Goal: Task Accomplishment & Management: Manage account settings

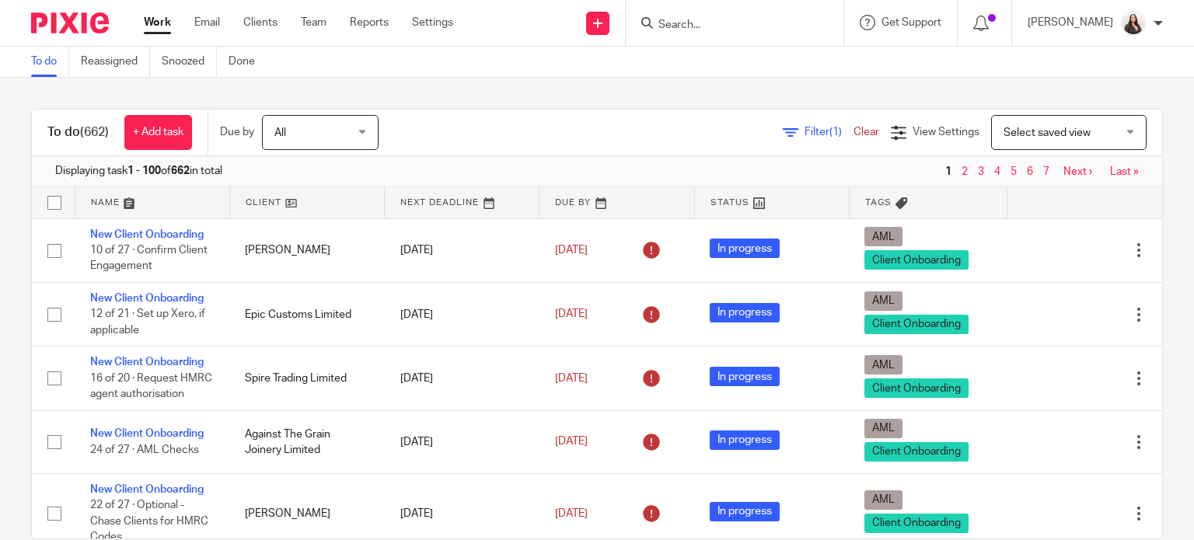
click at [718, 26] on input "Search" at bounding box center [727, 26] width 140 height 14
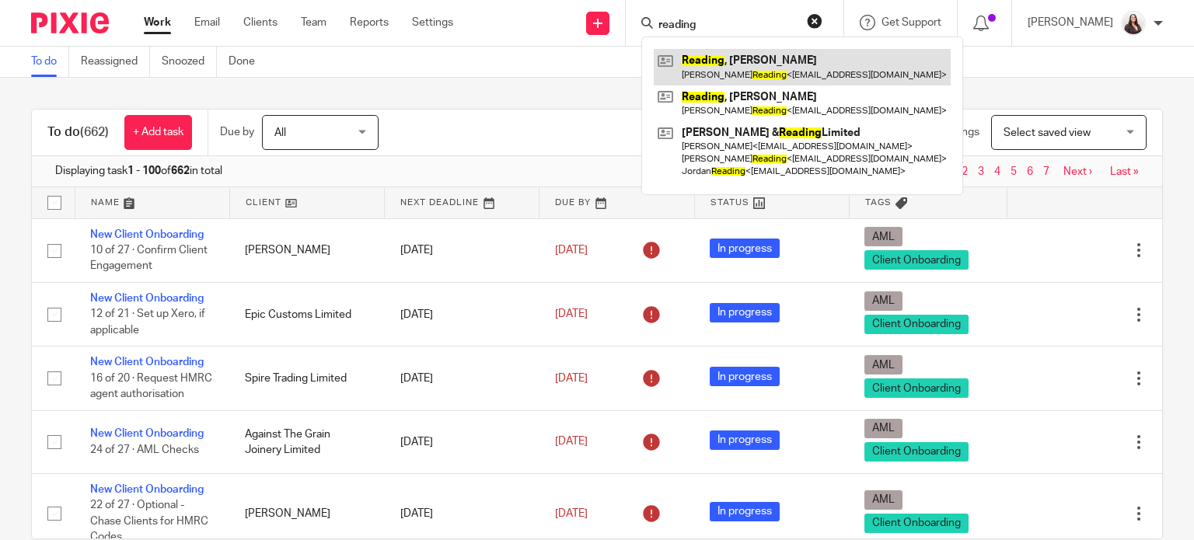
type input "reading"
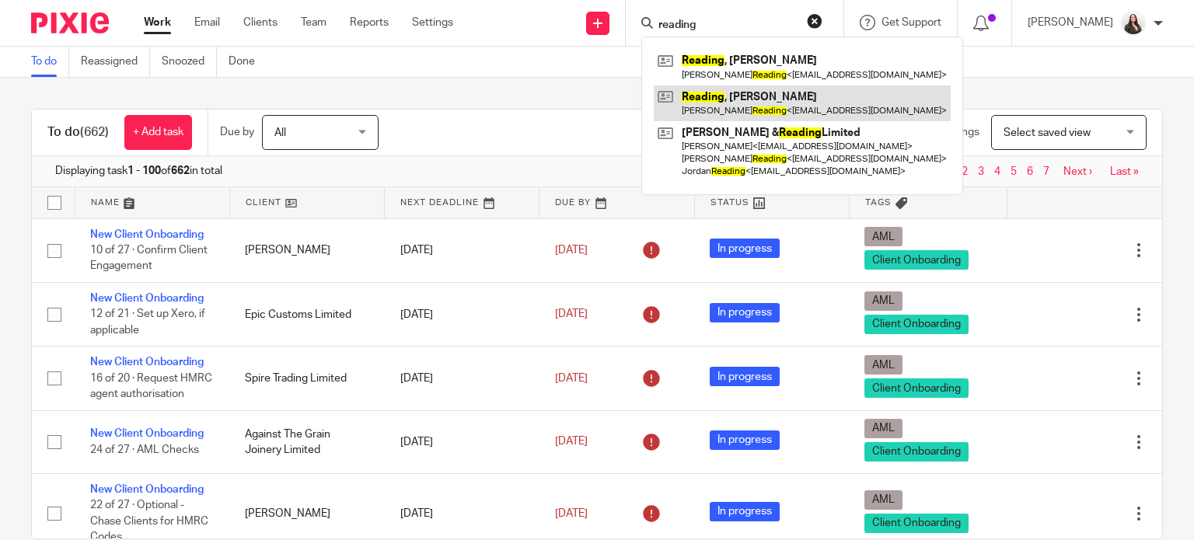
drag, startPoint x: 813, startPoint y: 72, endPoint x: 818, endPoint y: 84, distance: 12.9
click at [813, 72] on link at bounding box center [801, 67] width 297 height 36
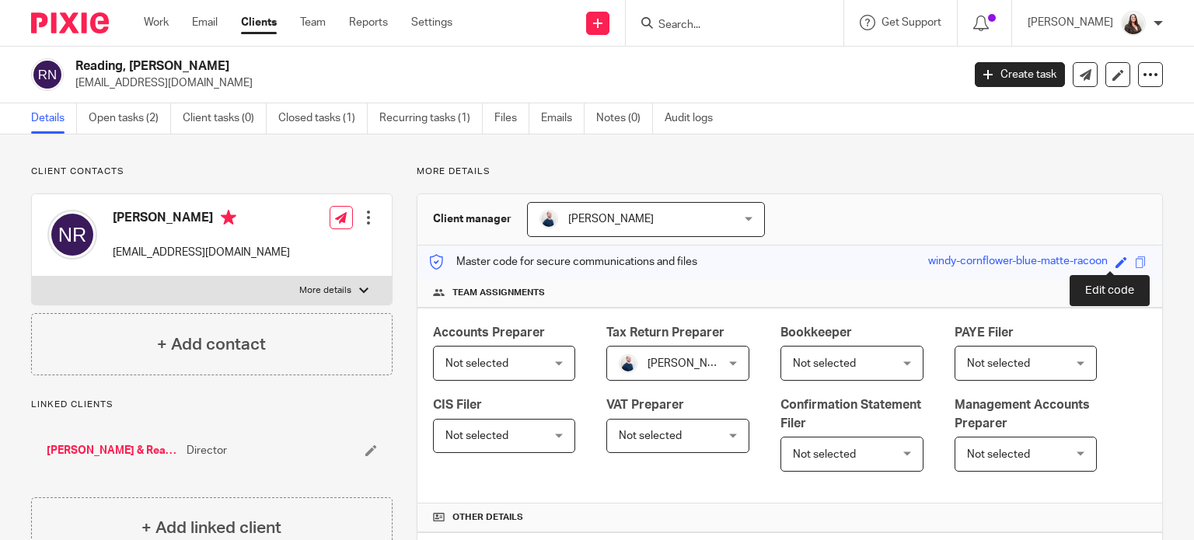
click at [1115, 260] on span at bounding box center [1121, 262] width 12 height 12
type input "HAR001-NR"
click at [1088, 262] on link "Save" at bounding box center [1093, 262] width 24 height 16
type input "HAR001-NR"
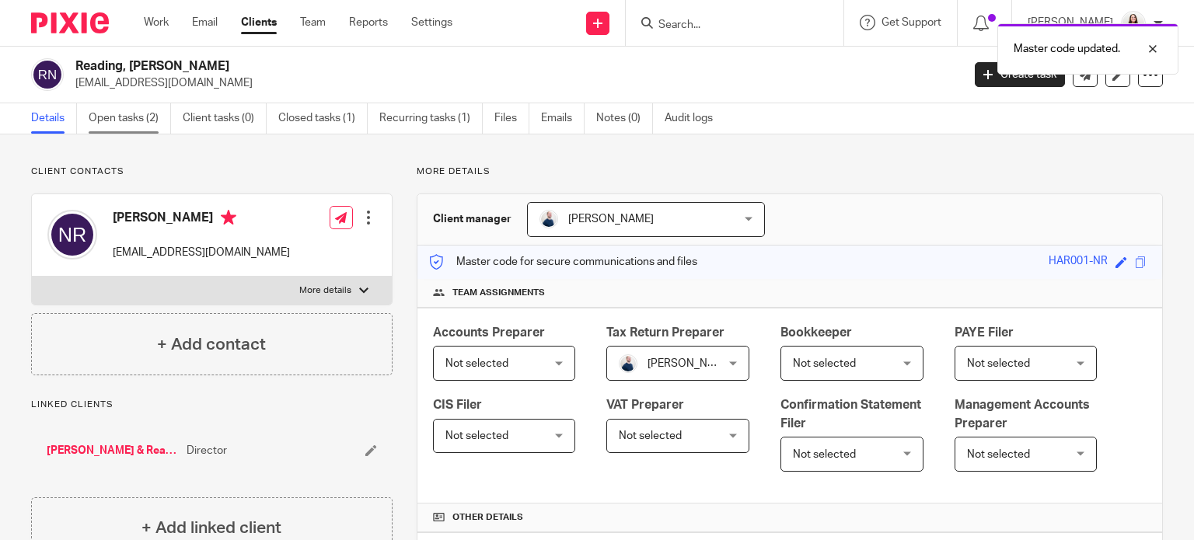
click at [131, 110] on link "Open tasks (2)" at bounding box center [130, 118] width 82 height 30
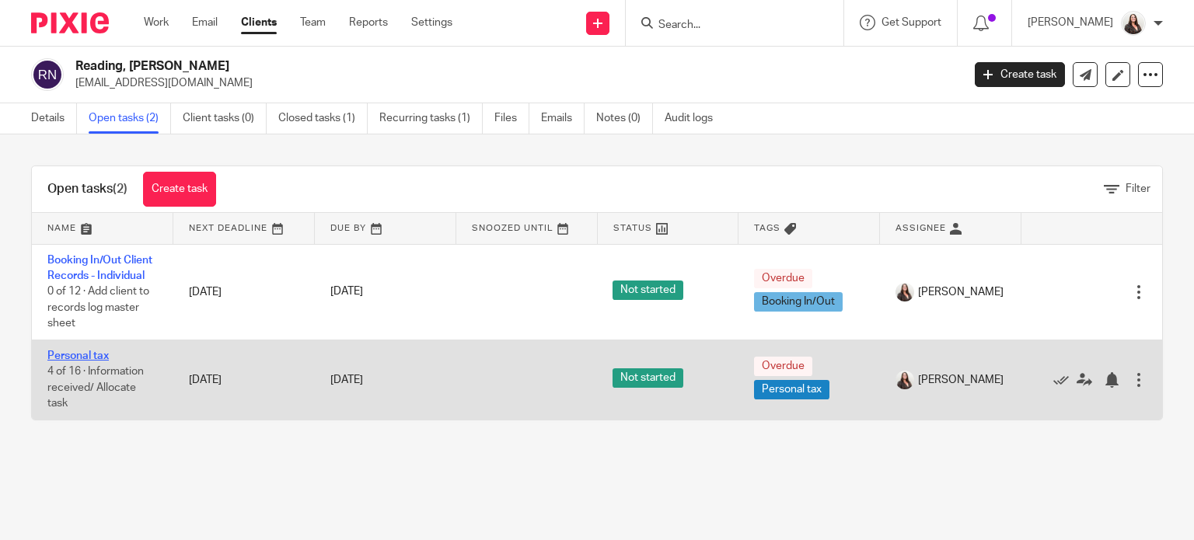
click at [89, 354] on link "Personal tax" at bounding box center [77, 355] width 61 height 11
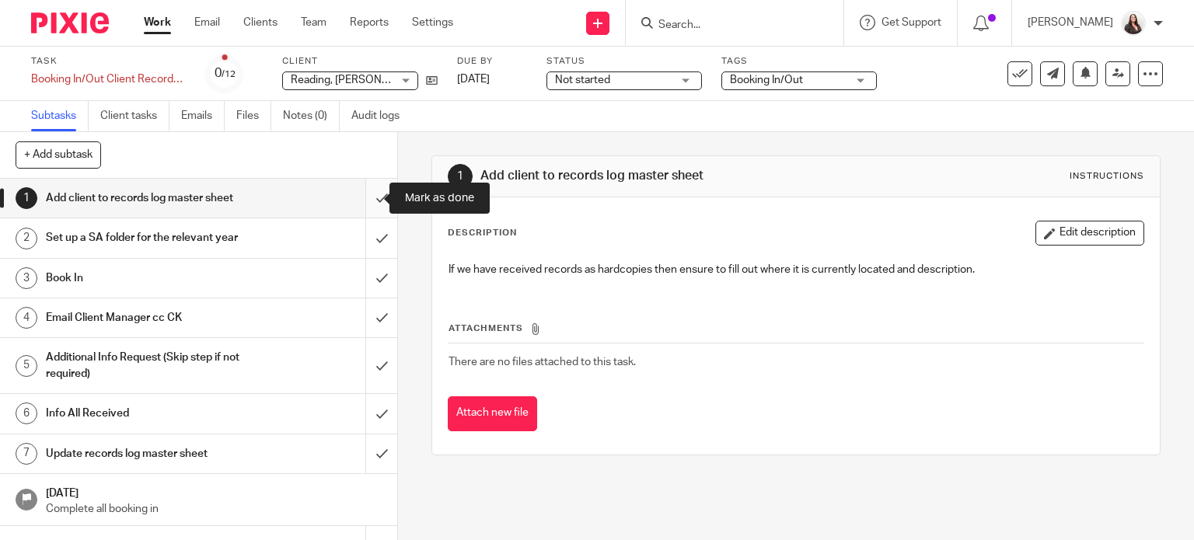
click at [363, 197] on input "submit" at bounding box center [198, 198] width 397 height 39
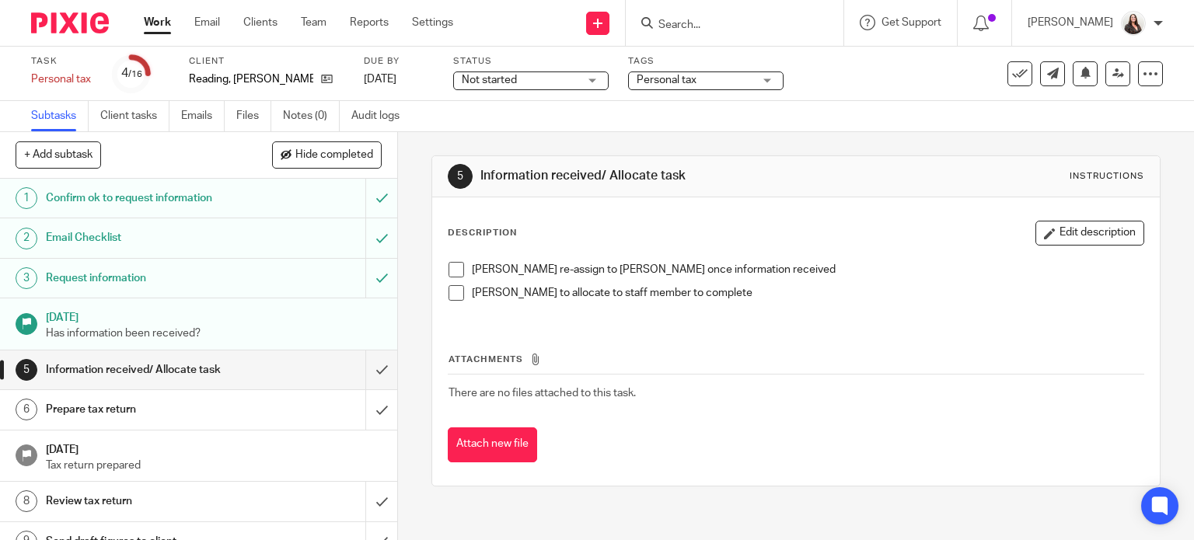
click at [448, 268] on span at bounding box center [456, 270] width 16 height 16
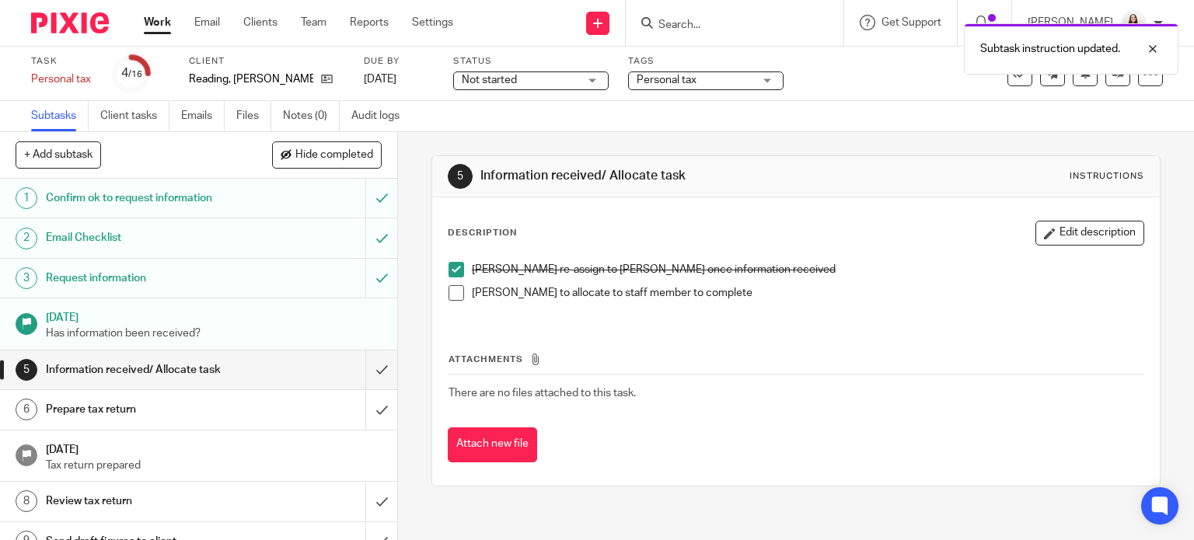
click at [448, 289] on span at bounding box center [456, 293] width 16 height 16
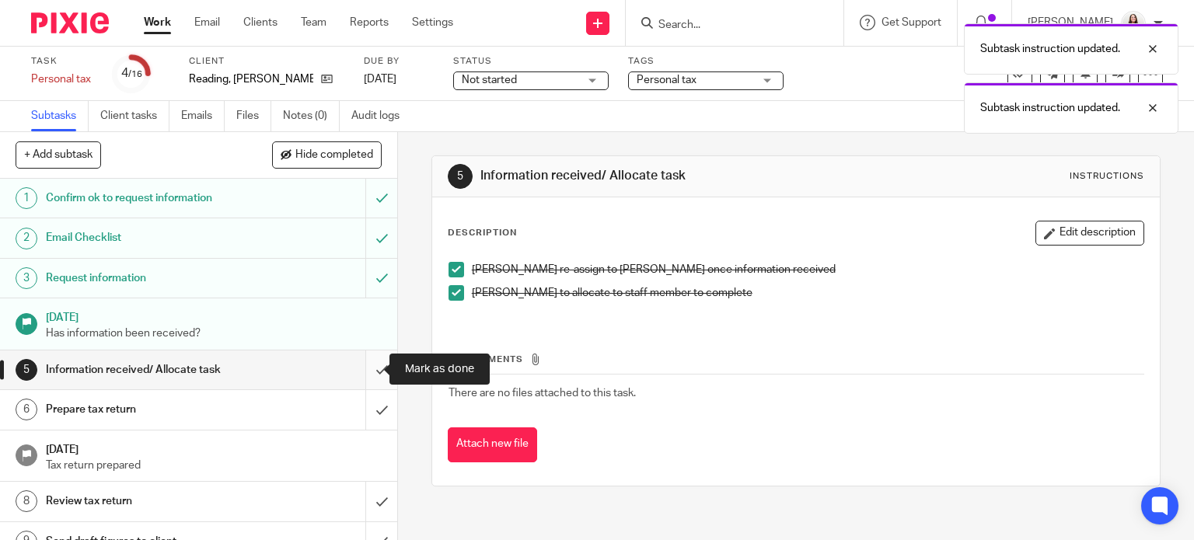
click at [364, 371] on input "submit" at bounding box center [198, 369] width 397 height 39
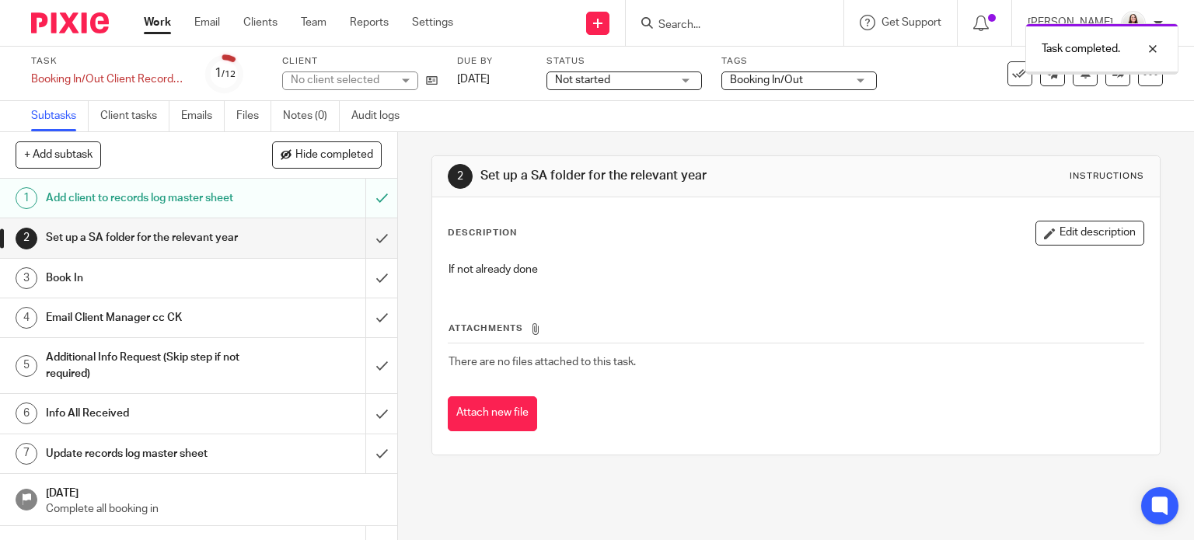
click at [369, 249] on input "submit" at bounding box center [198, 237] width 397 height 39
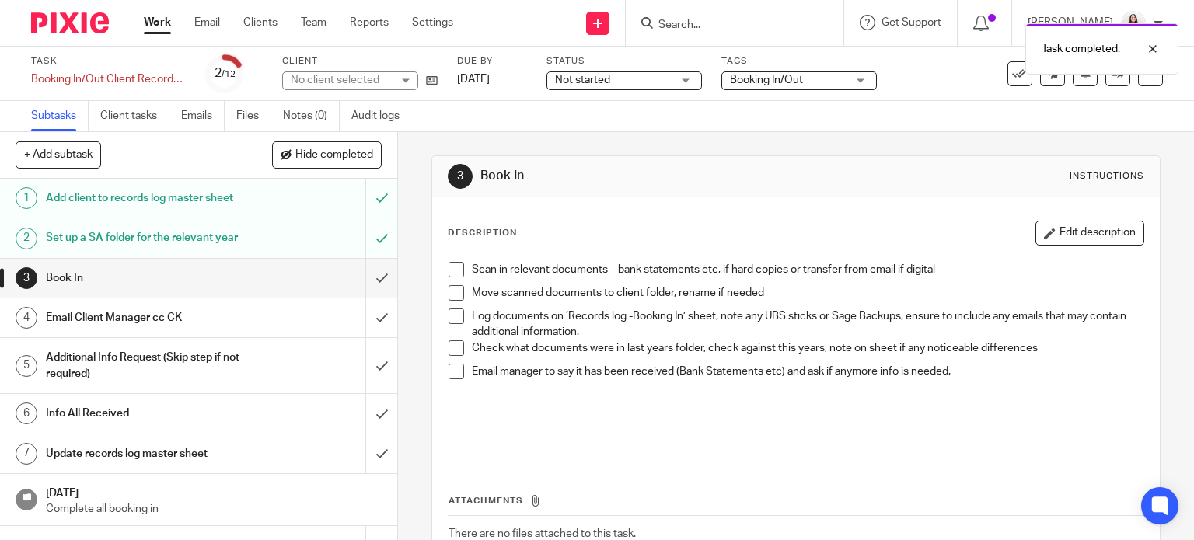
click at [449, 270] on span at bounding box center [456, 270] width 16 height 16
drag, startPoint x: 448, startPoint y: 290, endPoint x: 455, endPoint y: 308, distance: 20.2
click at [448, 291] on span at bounding box center [456, 293] width 16 height 16
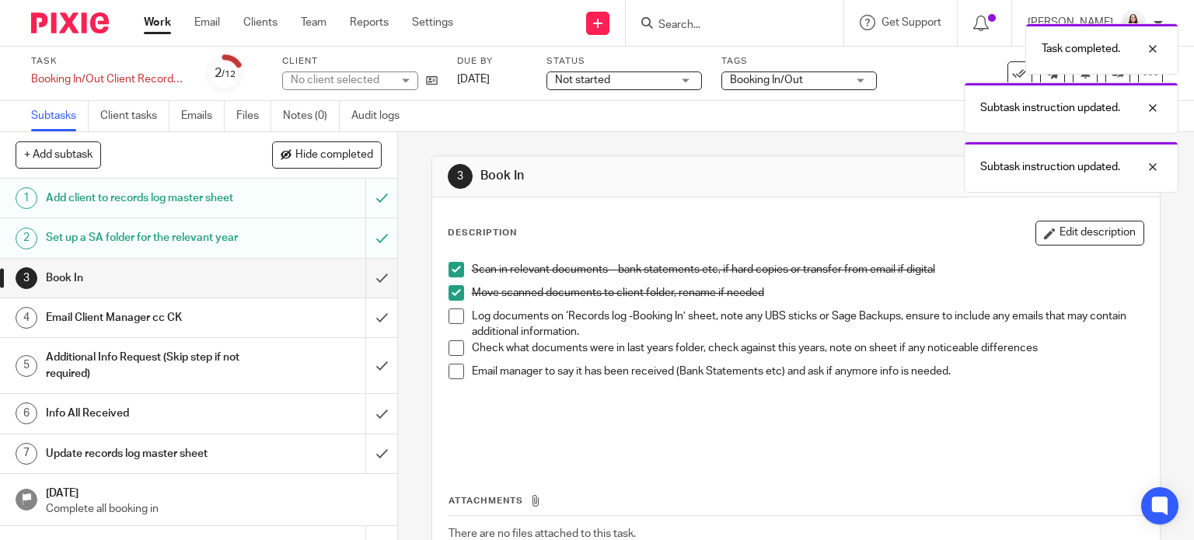
click at [456, 313] on span at bounding box center [456, 316] width 16 height 16
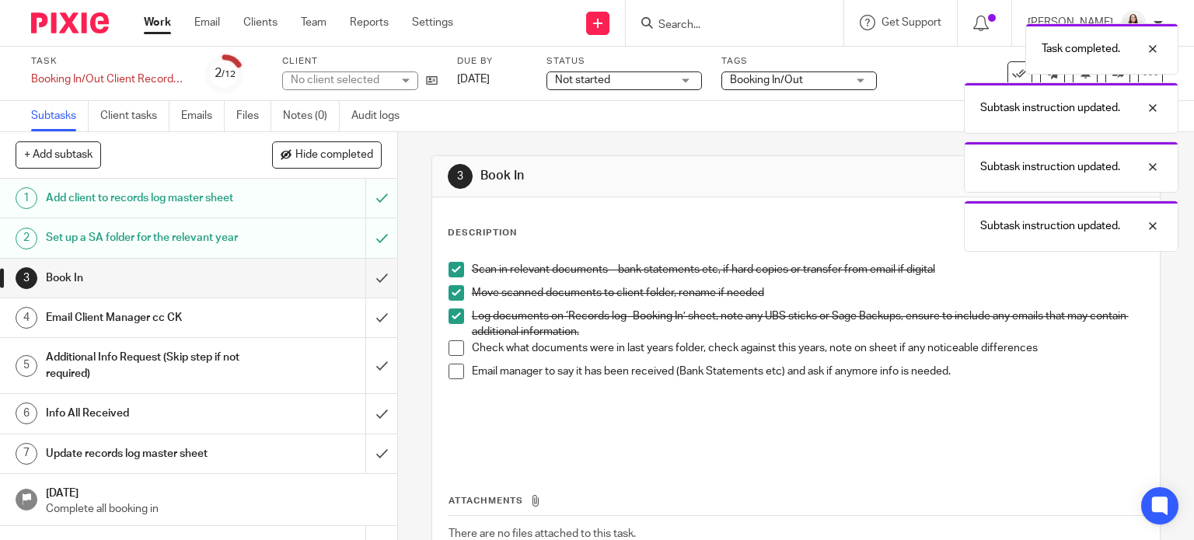
drag, startPoint x: 444, startPoint y: 339, endPoint x: 444, endPoint y: 361, distance: 22.5
click at [448, 340] on span at bounding box center [456, 348] width 16 height 16
click at [448, 371] on span at bounding box center [456, 372] width 16 height 16
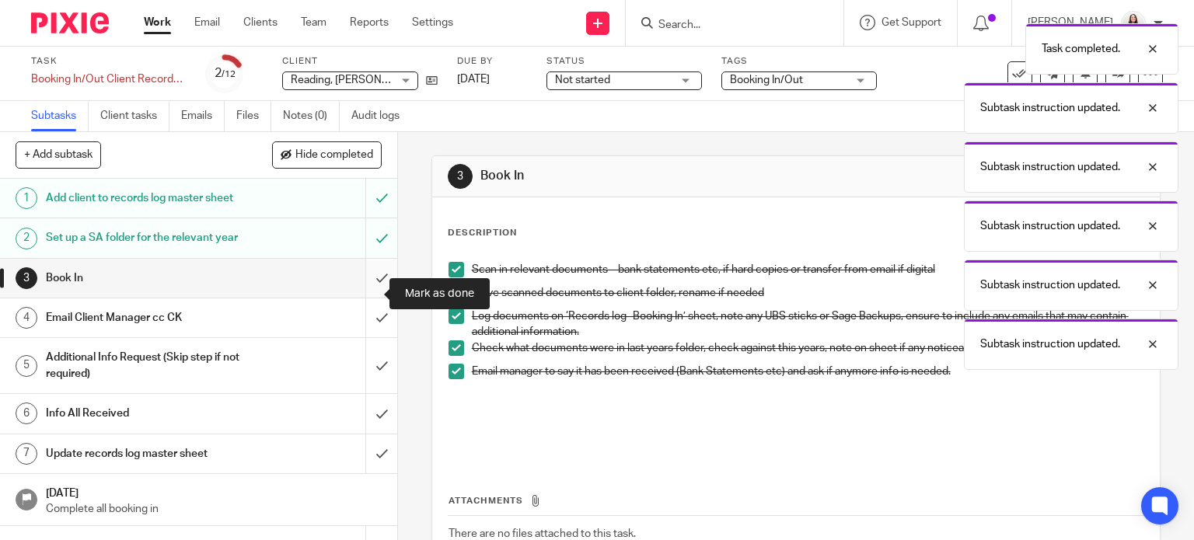
click at [361, 298] on input "submit" at bounding box center [198, 278] width 397 height 39
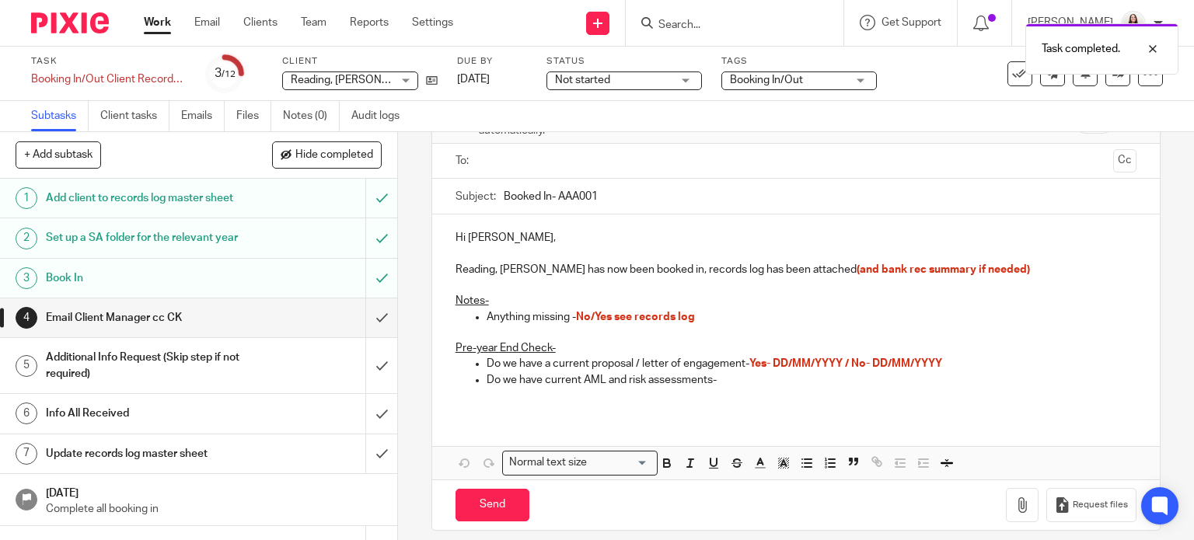
scroll to position [106, 0]
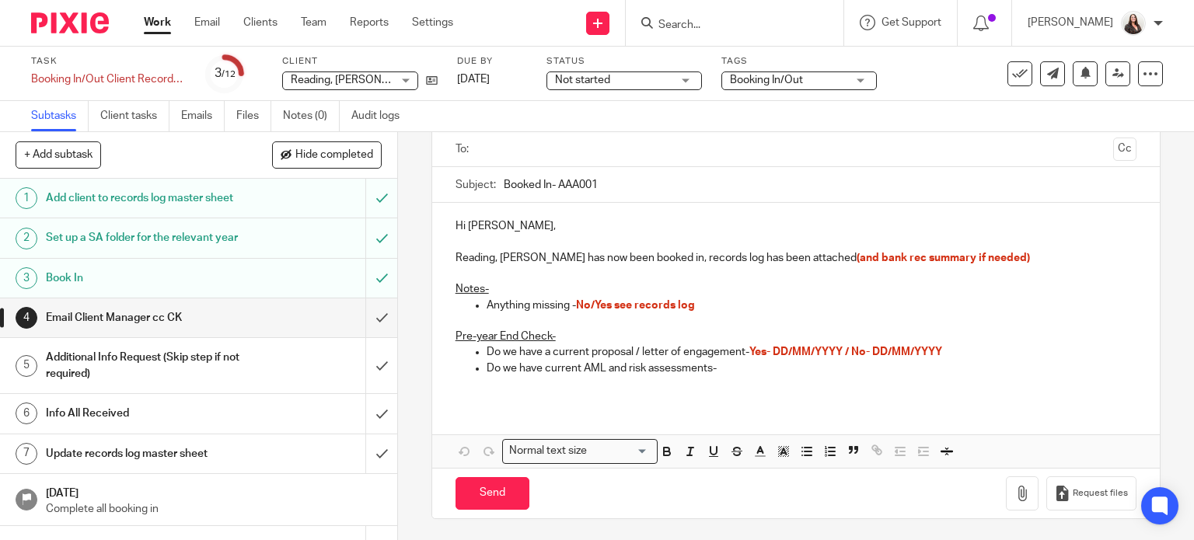
click at [556, 179] on input "Booked In- AAA001" at bounding box center [820, 184] width 633 height 35
type input "Booked In- HAR001-NR"
click at [514, 256] on p "Reading, Neil has now been booked in, records log has been attached (and bank r…" at bounding box center [795, 258] width 681 height 16
click at [497, 256] on p "Reading, Neil Reading has now been booked in, records log has been attached (an…" at bounding box center [795, 258] width 681 height 16
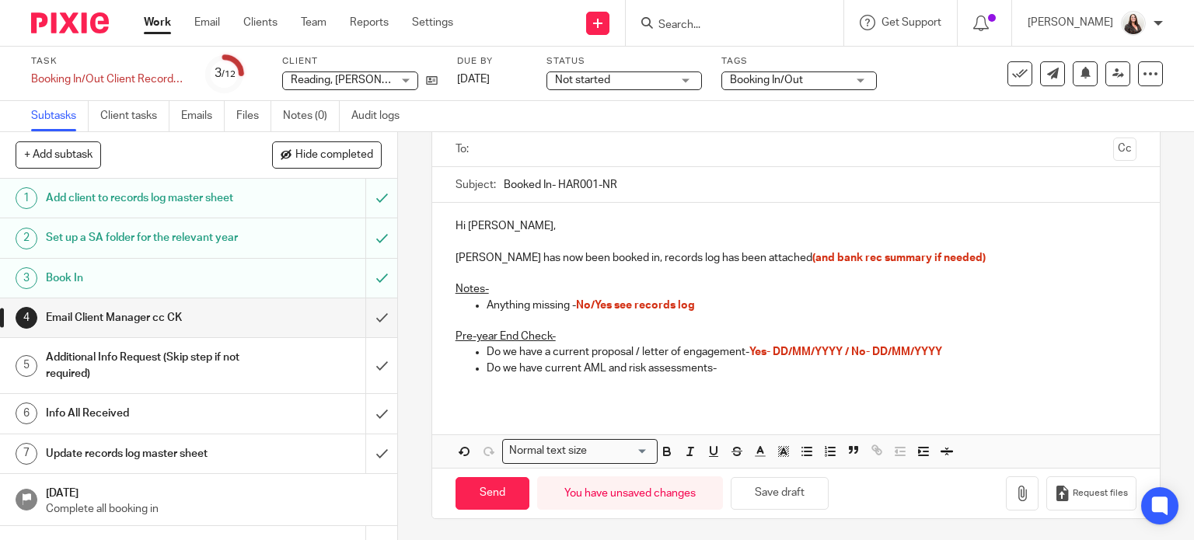
drag, startPoint x: 785, startPoint y: 257, endPoint x: 849, endPoint y: 230, distance: 70.0
click at [785, 257] on p "Neil Reading has now been booked in, records log has been attached (and bank re…" at bounding box center [795, 258] width 681 height 16
click at [479, 225] on p "Hi Philip Rowberry," at bounding box center [795, 226] width 681 height 16
drag, startPoint x: 590, startPoint y: 304, endPoint x: 647, endPoint y: 279, distance: 62.6
click at [590, 304] on span "No/Yes see records log" at bounding box center [635, 305] width 119 height 11
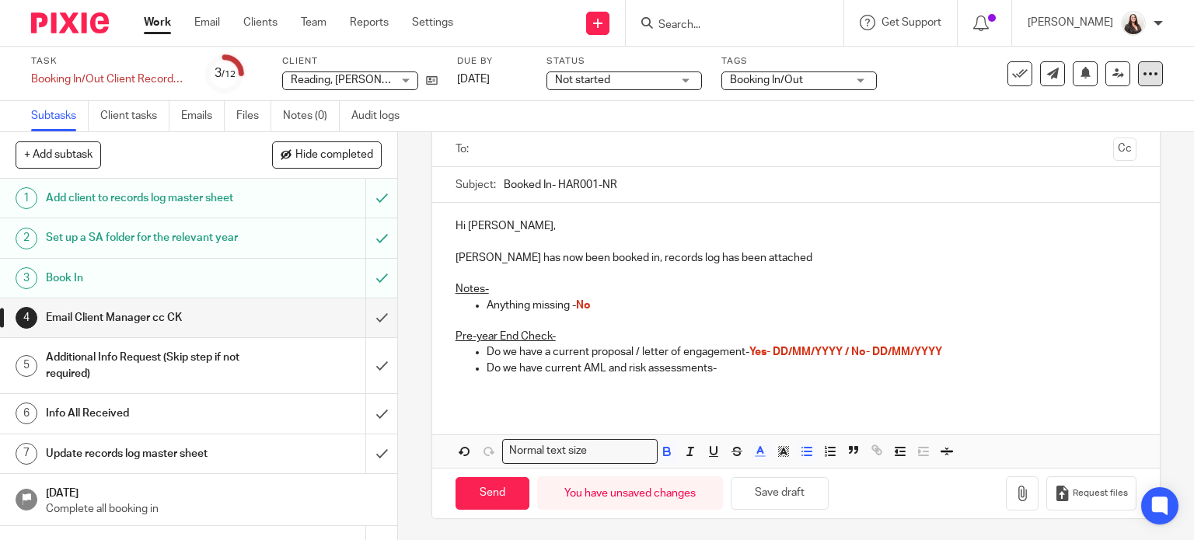
click at [1142, 76] on icon at bounding box center [1150, 74] width 16 height 16
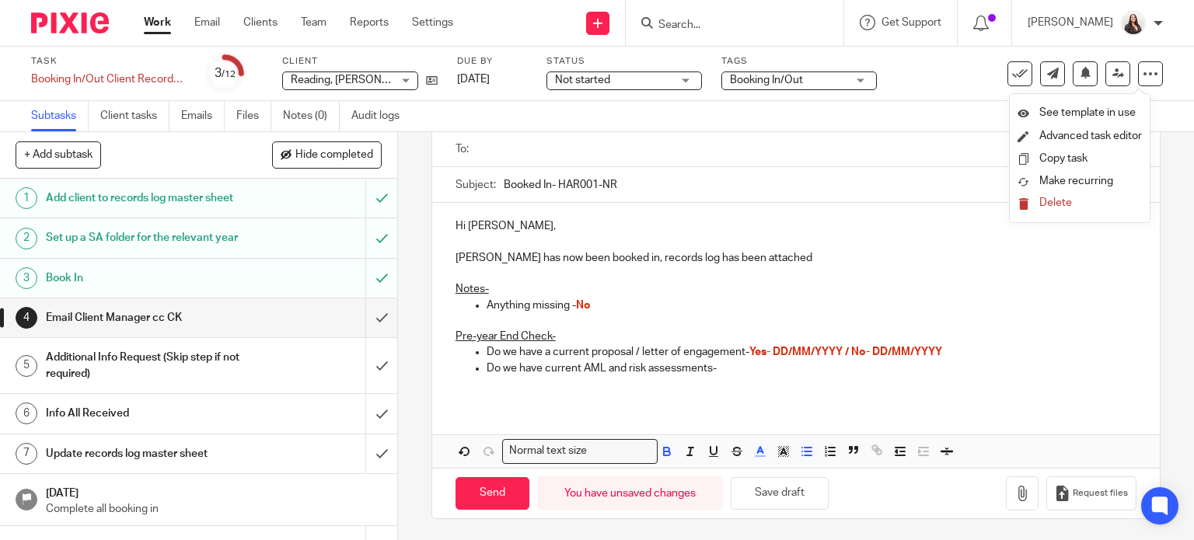
click at [1051, 207] on span "Delete" at bounding box center [1055, 202] width 33 height 11
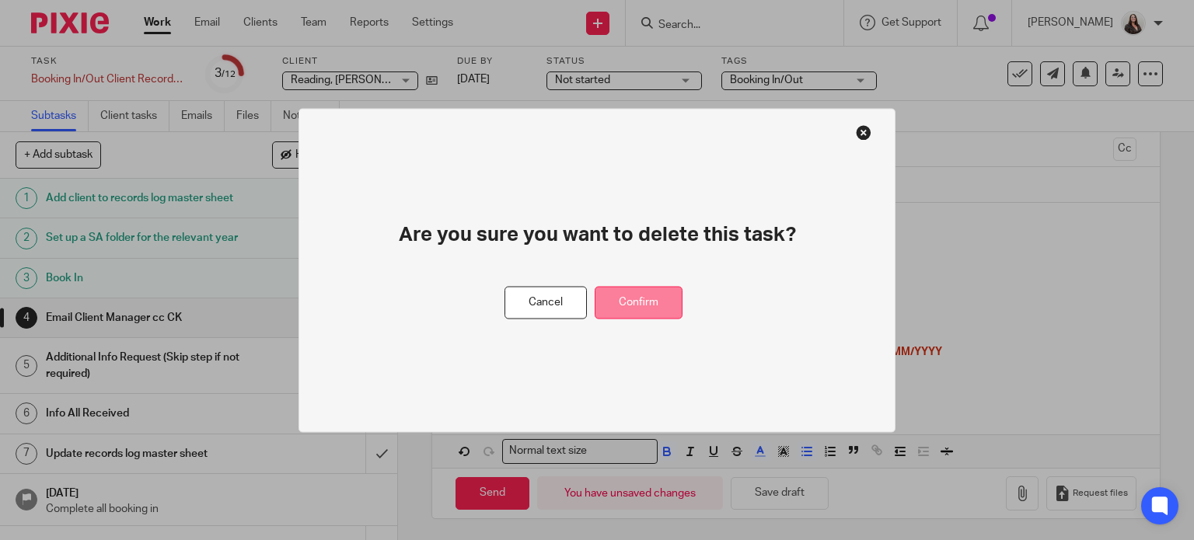
click at [674, 316] on button "Confirm" at bounding box center [638, 302] width 88 height 33
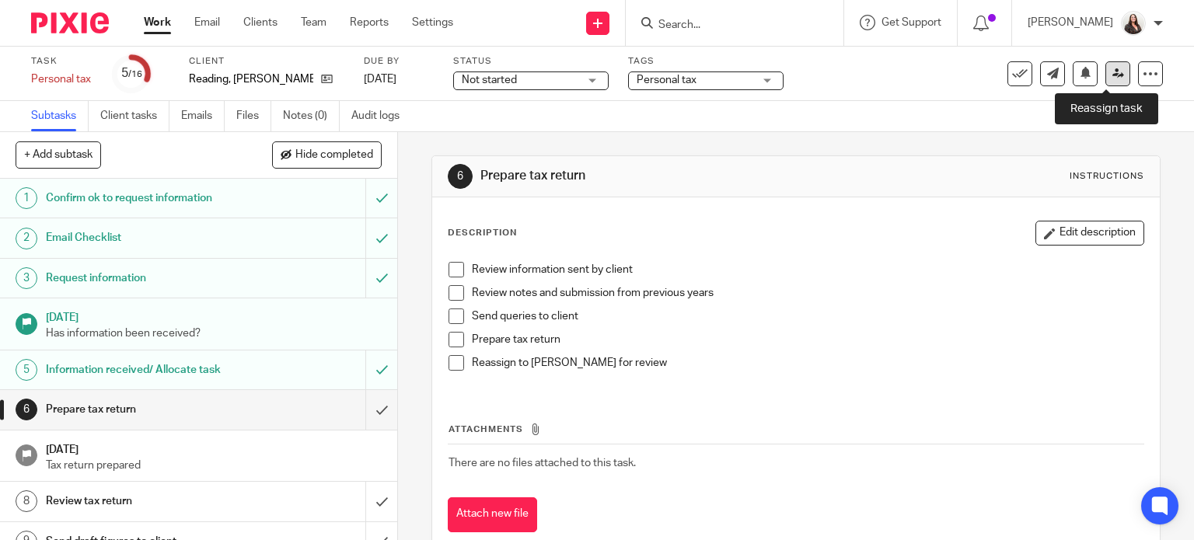
click at [1112, 73] on icon at bounding box center [1118, 74] width 12 height 12
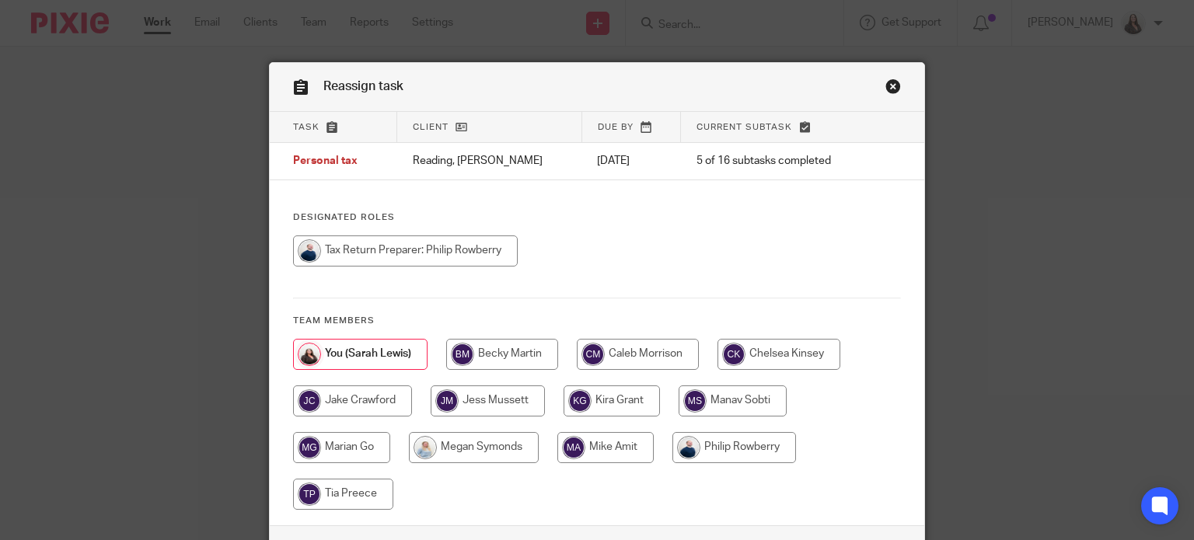
click at [447, 253] on input "radio" at bounding box center [405, 250] width 225 height 31
radio input "true"
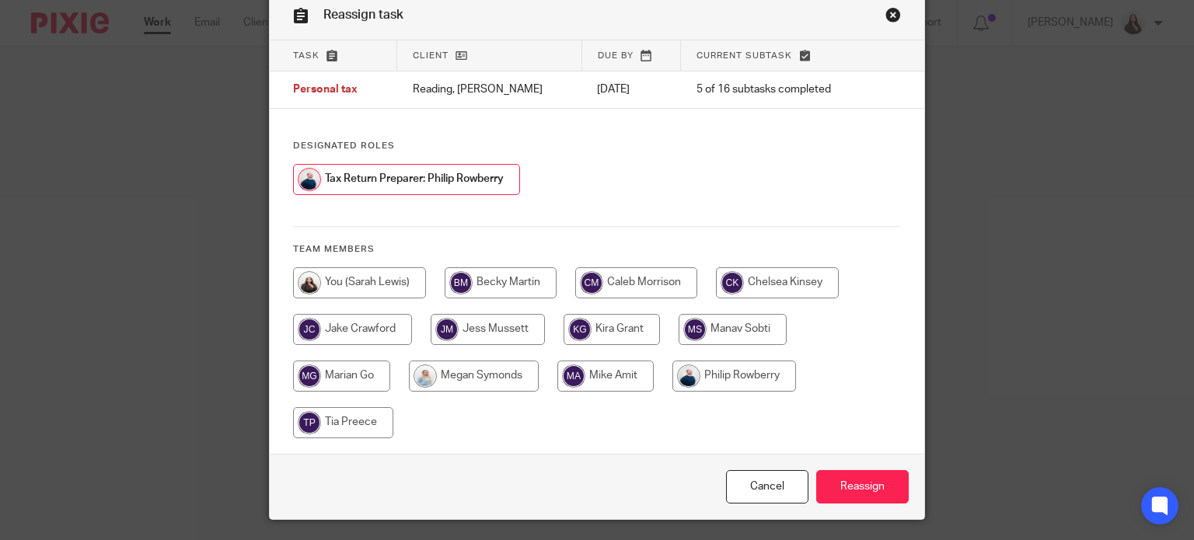
scroll to position [112, 0]
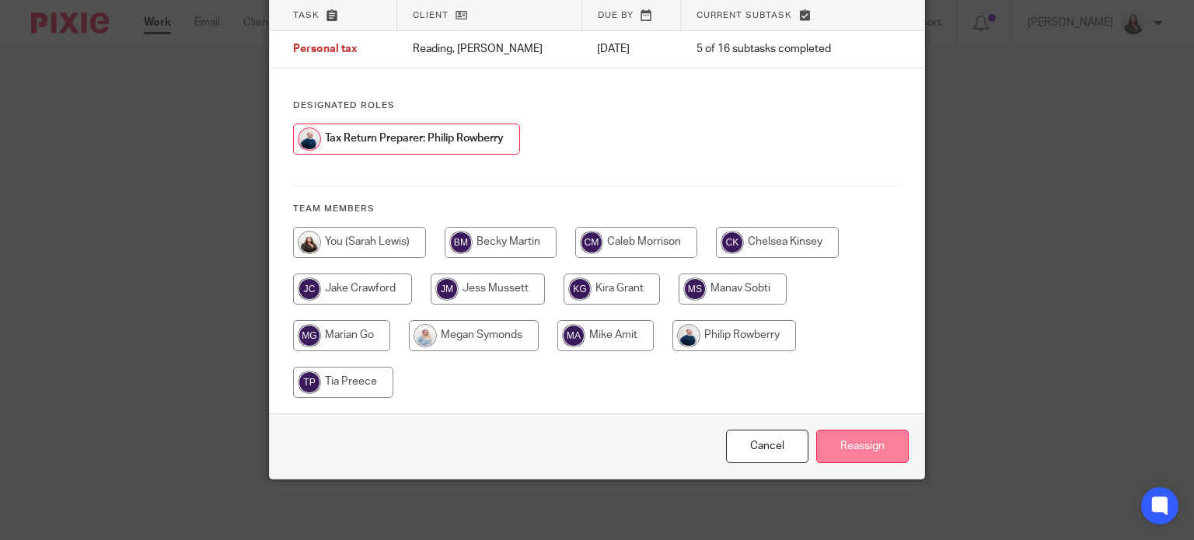
click at [849, 441] on input "Reassign" at bounding box center [862, 446] width 92 height 33
